Goal: Transaction & Acquisition: Purchase product/service

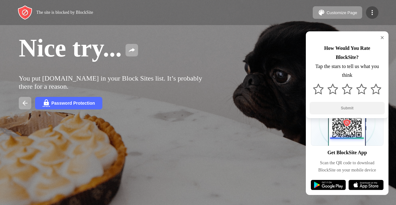
click at [373, 10] on img at bounding box center [372, 13] width 8 height 8
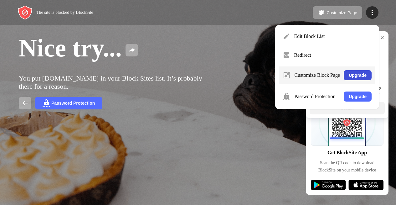
click at [358, 74] on button "Upgrade" at bounding box center [357, 75] width 28 height 10
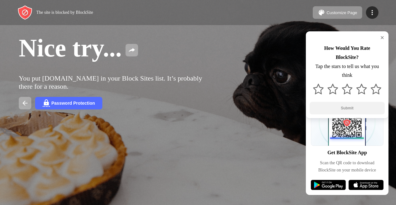
click at [380, 36] on img at bounding box center [381, 37] width 5 height 5
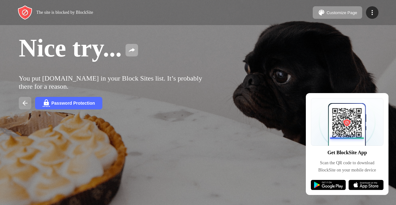
click at [28, 99] on button at bounding box center [25, 103] width 13 height 13
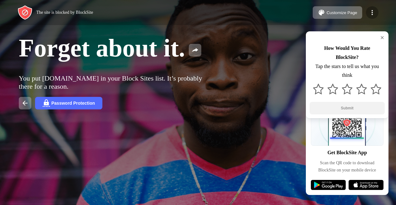
click at [370, 15] on img at bounding box center [372, 13] width 8 height 8
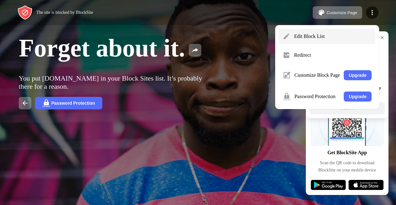
click at [300, 33] on div "Edit Block List" at bounding box center [327, 36] width 96 height 15
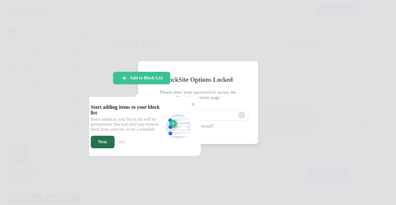
click at [101, 140] on div "Next" at bounding box center [102, 141] width 9 height 5
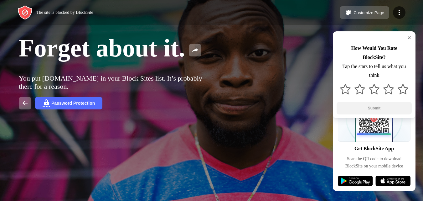
click at [377, 12] on div "Customize Page" at bounding box center [368, 12] width 31 height 5
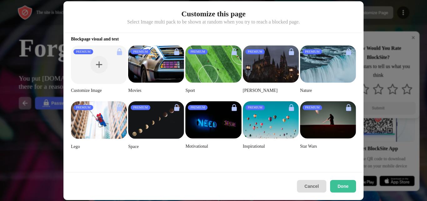
click at [308, 189] on button "Cancel" at bounding box center [311, 186] width 29 height 13
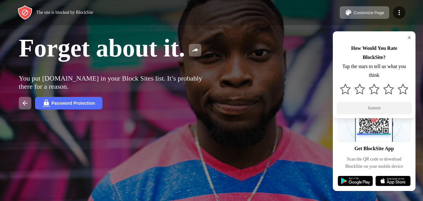
click at [80, 100] on div "Password Protection" at bounding box center [72, 102] width 43 height 5
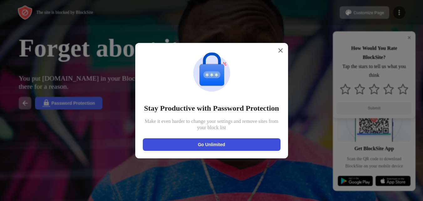
click at [191, 141] on button "Go Unlimited" at bounding box center [212, 144] width 138 height 13
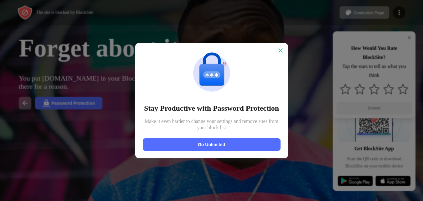
click at [279, 48] on img at bounding box center [280, 50] width 6 height 6
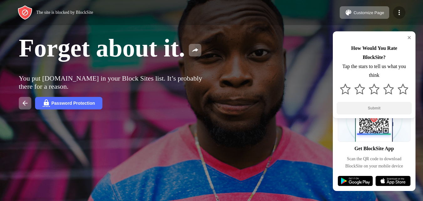
click at [395, 9] on img at bounding box center [399, 13] width 8 height 8
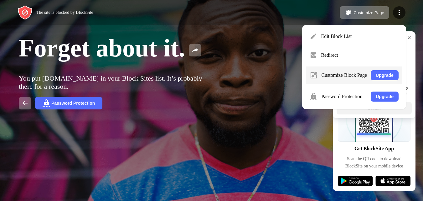
click at [382, 69] on div "Customize Block Page Upgrade" at bounding box center [354, 75] width 96 height 18
